Goal: Transaction & Acquisition: Purchase product/service

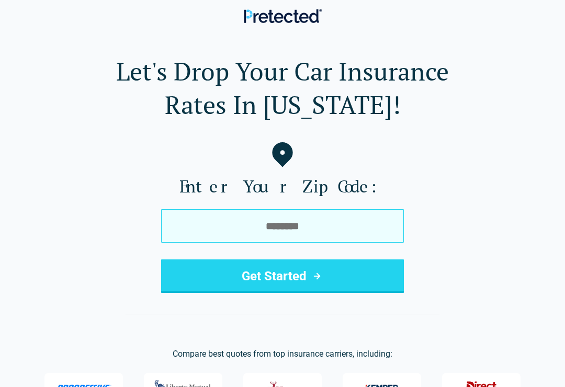
click at [336, 226] on input "tel" at bounding box center [282, 226] width 243 height 34
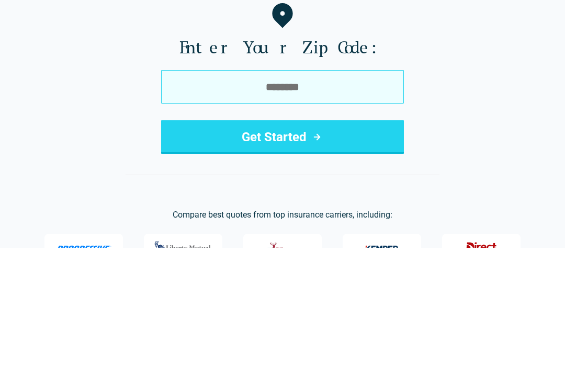
type input "*****"
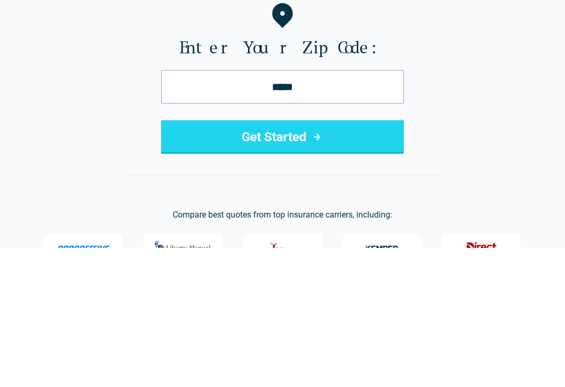
scroll to position [139, 0]
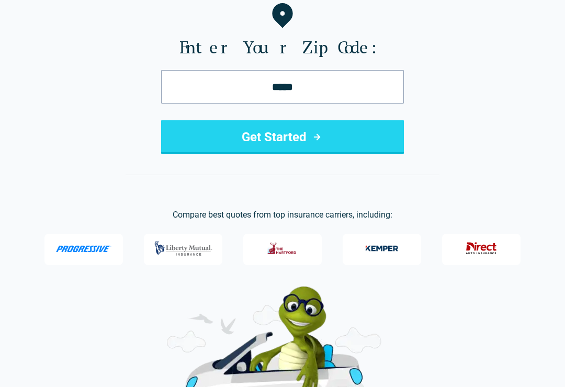
click at [344, 137] on button "Get Started" at bounding box center [282, 137] width 243 height 34
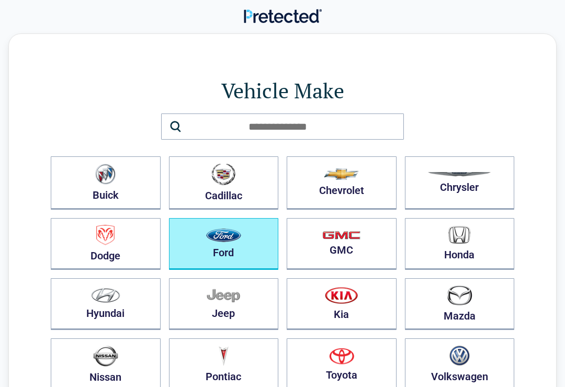
click at [244, 251] on button "Ford" at bounding box center [224, 244] width 110 height 52
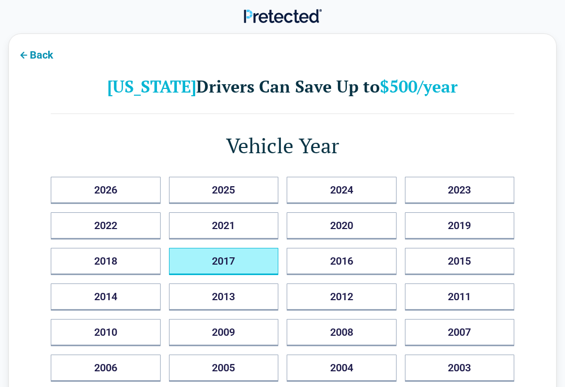
click at [250, 263] on button "2017" at bounding box center [224, 261] width 110 height 27
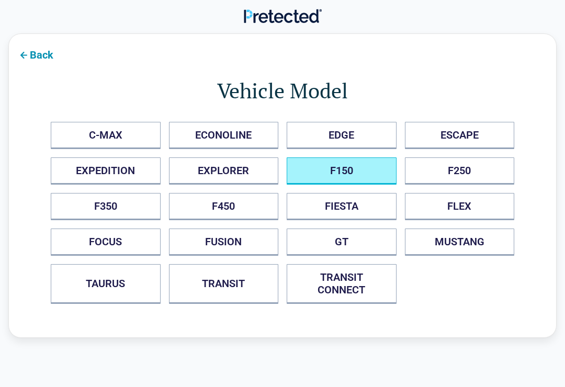
click at [355, 171] on button "F150" at bounding box center [342, 171] width 110 height 27
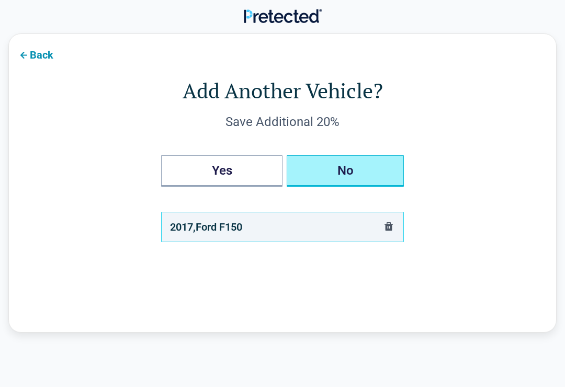
click at [361, 177] on button "No" at bounding box center [345, 170] width 117 height 31
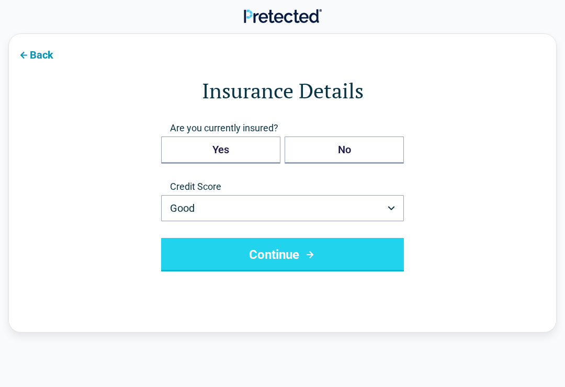
click at [386, 210] on button "Good" at bounding box center [282, 208] width 243 height 26
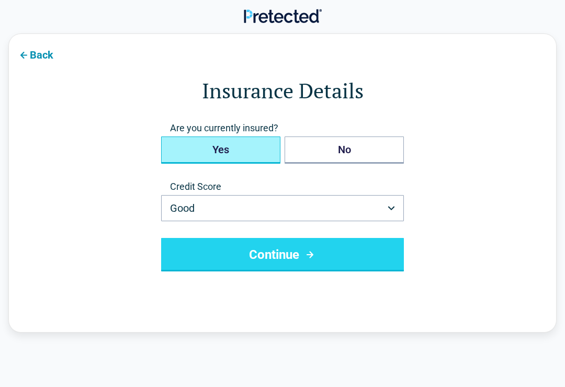
click at [251, 146] on button "Yes" at bounding box center [220, 150] width 119 height 27
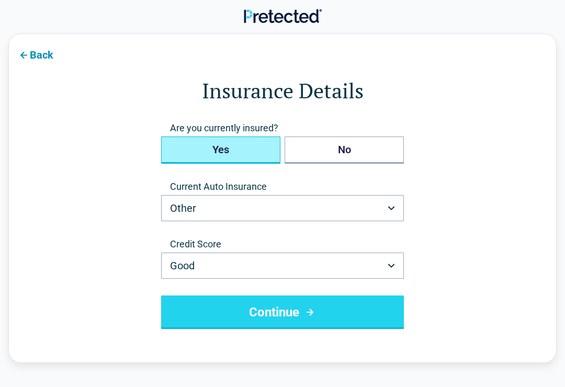
click at [391, 214] on button "Other" at bounding box center [282, 208] width 243 height 26
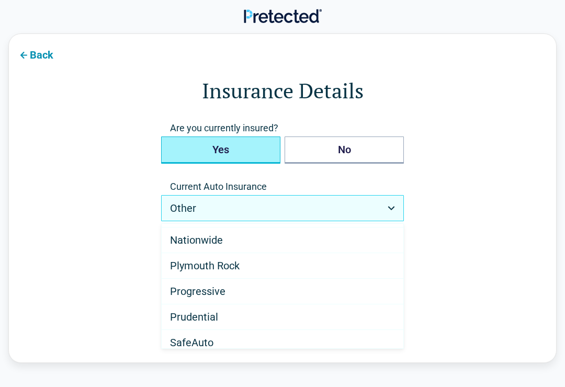
scroll to position [443, 0]
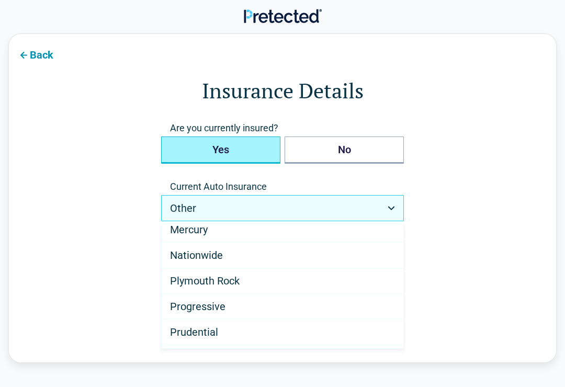
click at [220, 309] on span "Progressive" at bounding box center [197, 306] width 55 height 13
select select "**********"
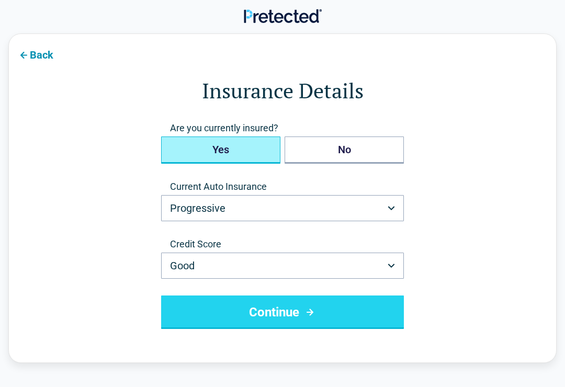
click at [388, 264] on icon "button" at bounding box center [391, 266] width 7 height 4
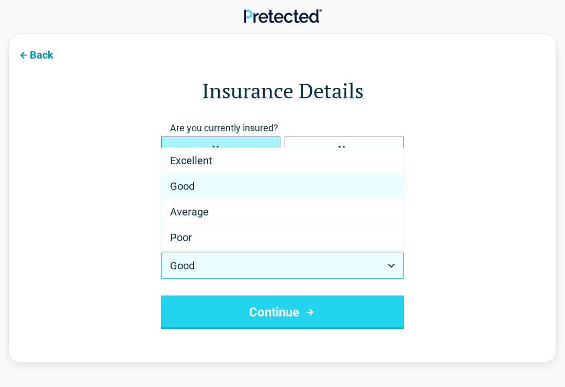
click at [317, 161] on div "Excellent" at bounding box center [283, 161] width 242 height 26
select select "*********"
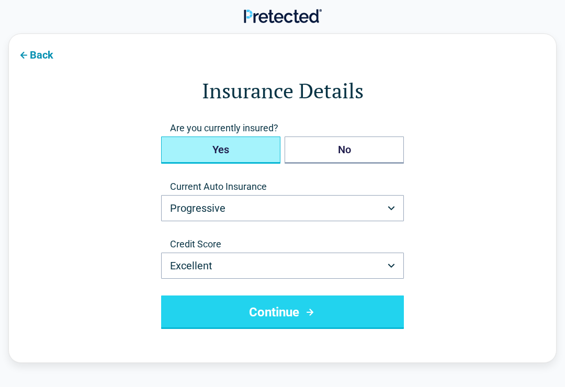
click at [304, 315] on icon "submit" at bounding box center [310, 312] width 13 height 13
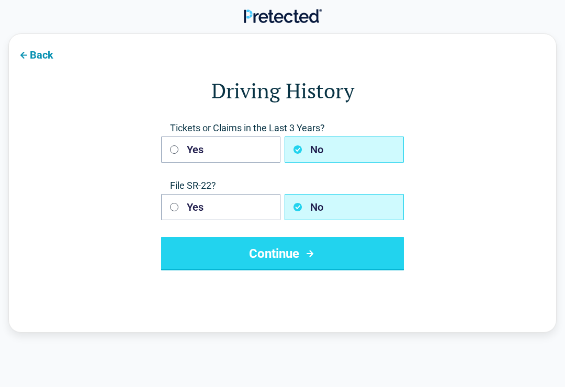
click at [313, 254] on icon "submit" at bounding box center [310, 254] width 7 height 7
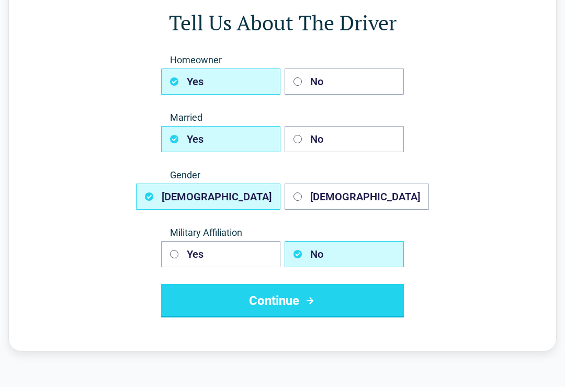
click at [358, 294] on button "Continue" at bounding box center [282, 302] width 243 height 34
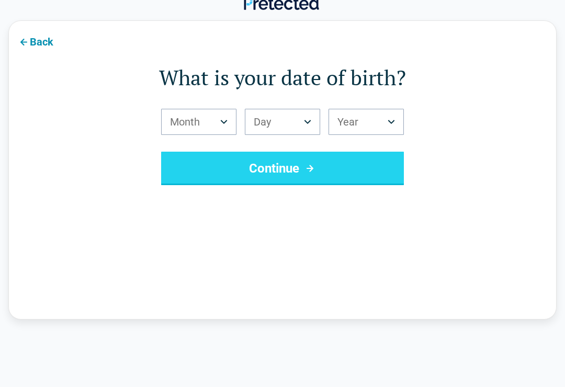
scroll to position [16, 0]
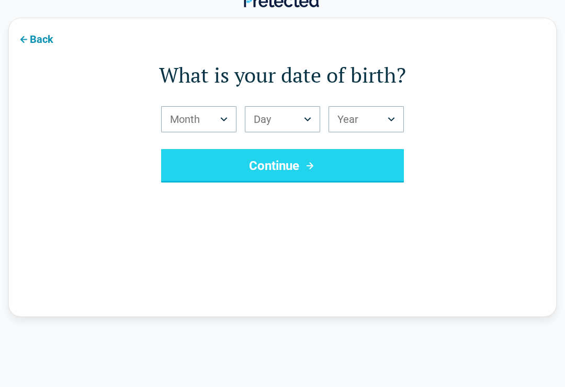
click at [226, 121] on button "Month" at bounding box center [198, 119] width 75 height 26
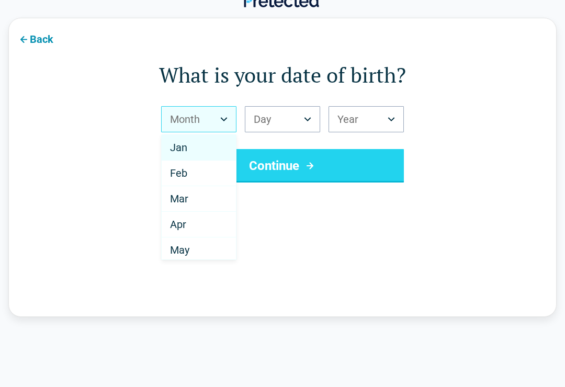
click at [187, 181] on div "Feb" at bounding box center [199, 174] width 74 height 26
select select "*"
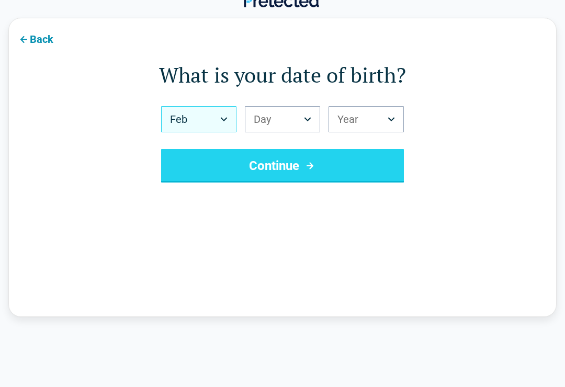
click at [311, 122] on button "Day" at bounding box center [282, 119] width 75 height 26
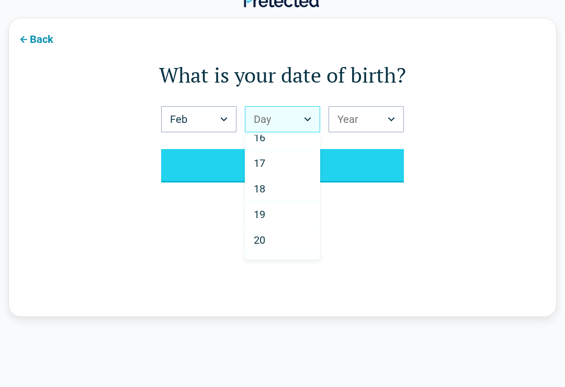
scroll to position [388, 0]
click at [281, 142] on div "16" at bounding box center [283, 144] width 74 height 26
select select "**"
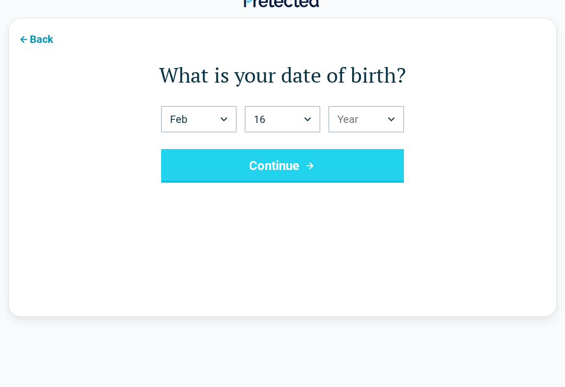
click at [398, 118] on button "Year" at bounding box center [366, 119] width 75 height 26
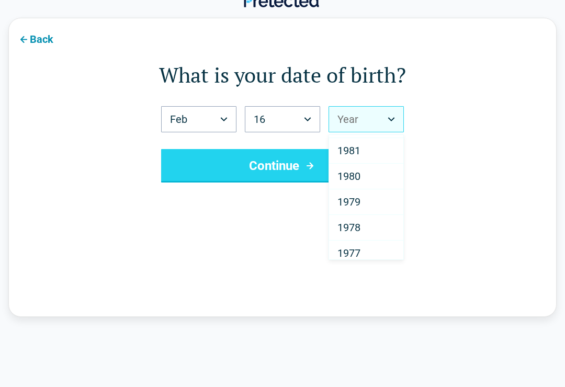
scroll to position [662, 0]
click at [363, 180] on div "1980" at bounding box center [366, 179] width 74 height 26
select select "****"
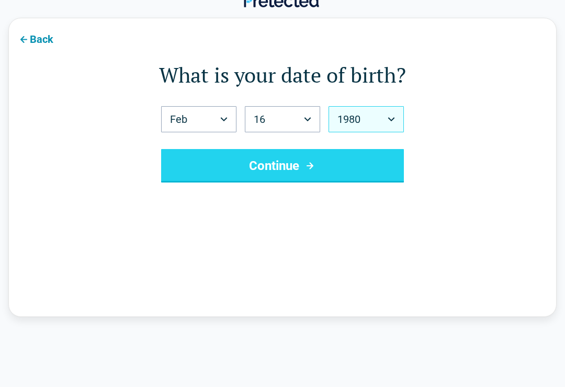
click at [336, 165] on button "Continue" at bounding box center [282, 166] width 243 height 34
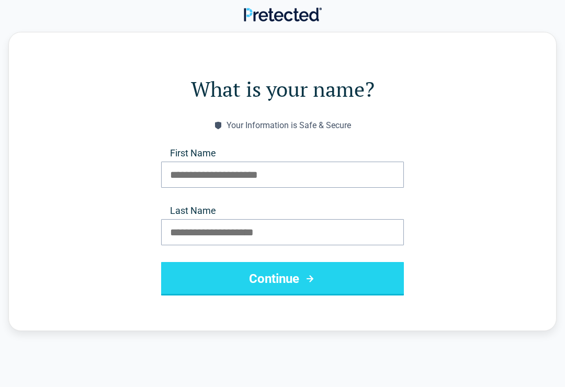
scroll to position [0, 0]
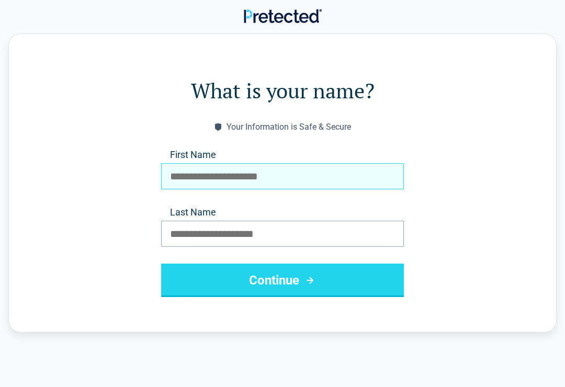
click at [318, 180] on input "First Name" at bounding box center [282, 176] width 243 height 26
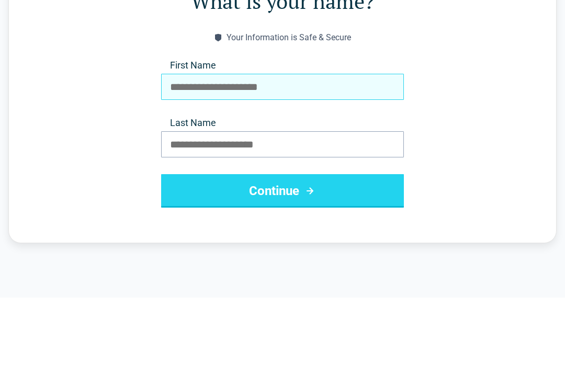
type input "******"
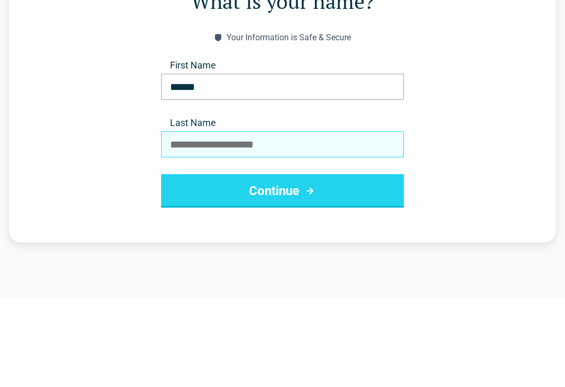
click at [328, 221] on input "Last Name" at bounding box center [282, 234] width 243 height 26
type input "*******"
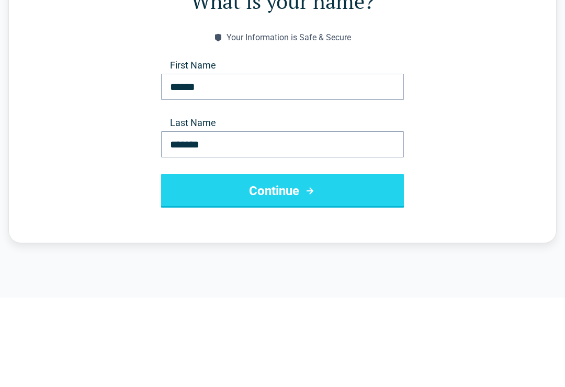
scroll to position [90, 0]
click at [316, 187] on icon "submit" at bounding box center [310, 191] width 13 height 13
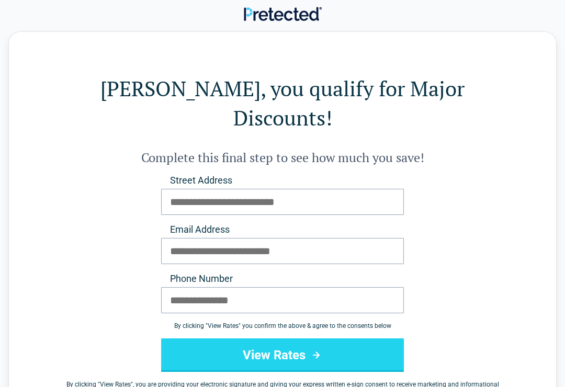
scroll to position [0, 0]
